Goal: Task Accomplishment & Management: Complete application form

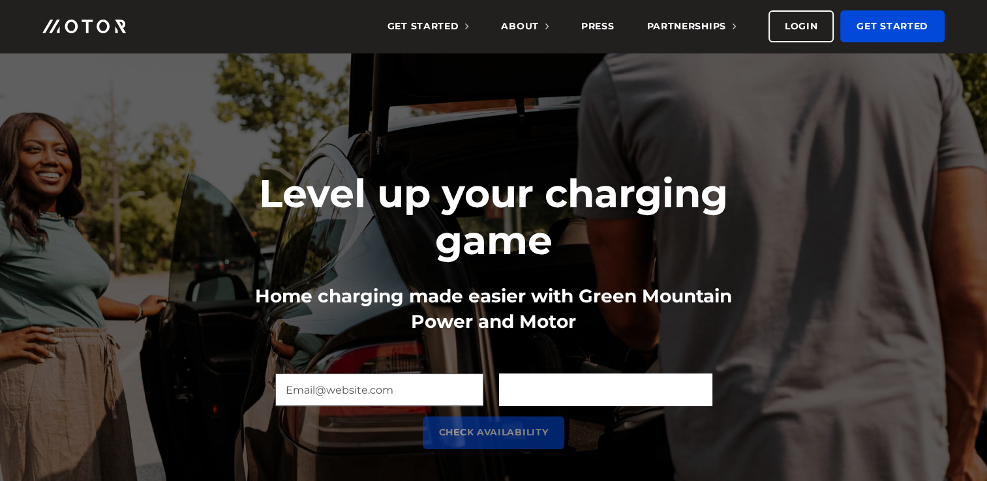
click at [587, 393] on input "Zip Code (Required)" at bounding box center [605, 390] width 213 height 33
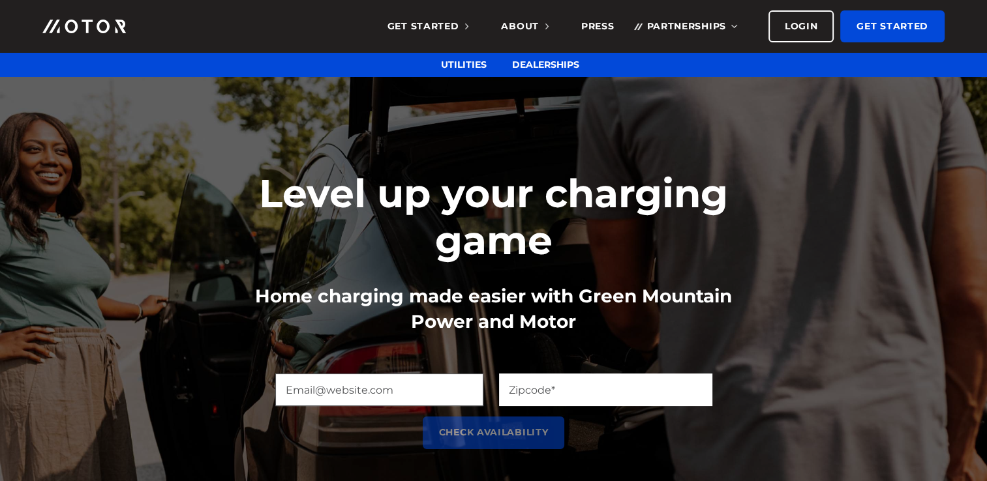
click at [720, 26] on span "Partnerships" at bounding box center [691, 26] width 89 height 12
click at [734, 27] on span "Partnerships" at bounding box center [691, 26] width 89 height 12
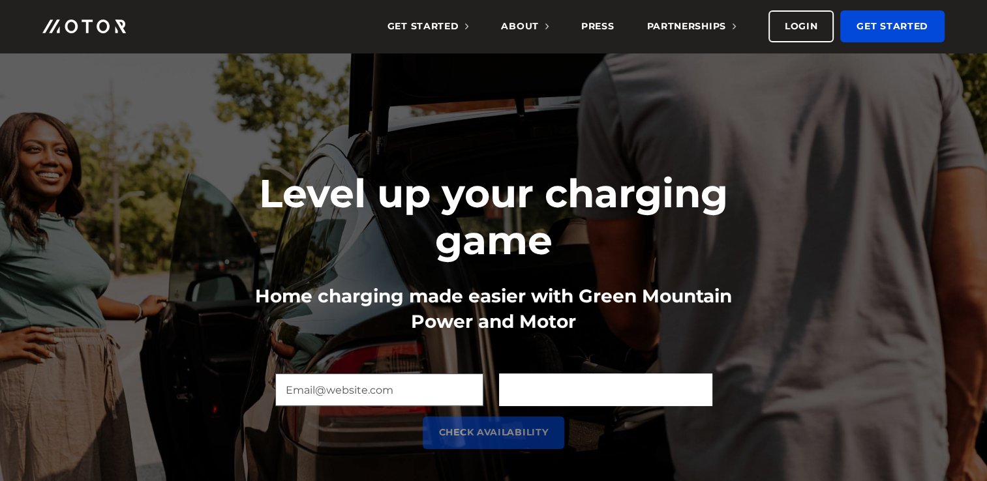
click at [522, 394] on input "Zip Code (Required)" at bounding box center [605, 390] width 213 height 33
type input "05301"
click at [395, 393] on input "Email (Required)" at bounding box center [379, 390] width 208 height 33
type input "[EMAIL_ADDRESS][DOMAIN_NAME]"
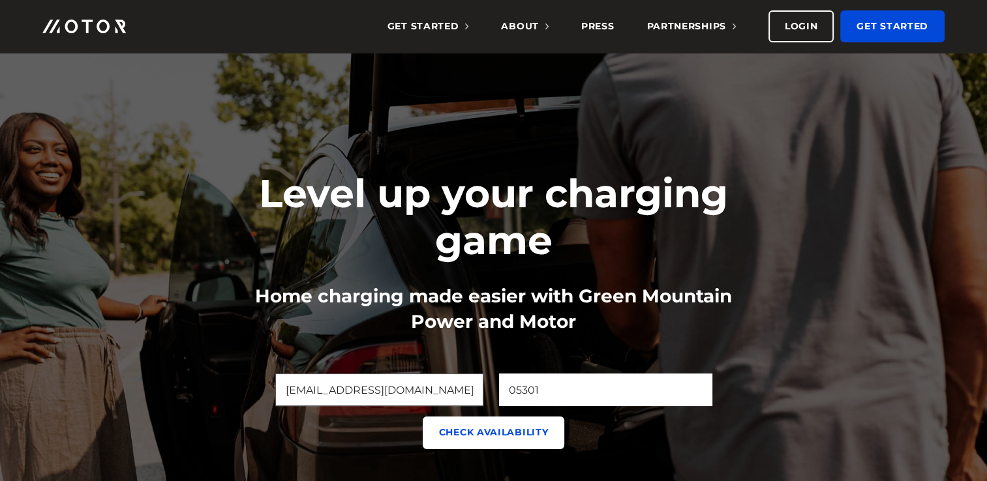
click at [487, 433] on input "Check Availability" at bounding box center [494, 433] width 142 height 32
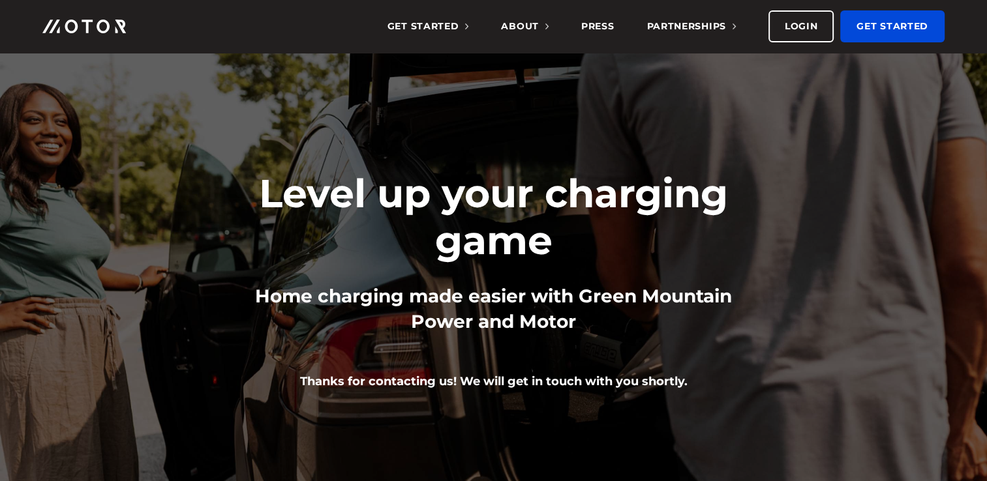
scroll to position [309, 0]
